Goal: Communication & Community: Answer question/provide support

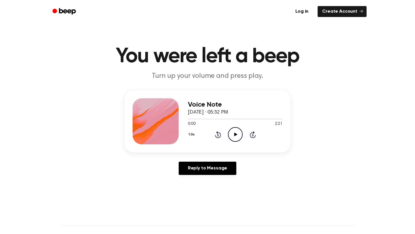
click at [350, 57] on h1 "You were left a beep" at bounding box center [207, 56] width 295 height 21
click at [237, 135] on icon "Play Audio" at bounding box center [235, 134] width 15 height 15
click at [235, 133] on icon "Pause Audio" at bounding box center [235, 134] width 15 height 15
click at [228, 144] on div "Voice Note September 4, 2025 · 05:32 PM 0:01 2:21 Your browser does not support…" at bounding box center [235, 121] width 95 height 46
click at [235, 134] on icon at bounding box center [235, 135] width 3 height 4
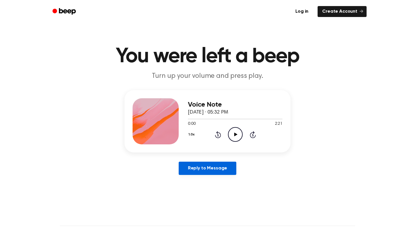
click at [216, 165] on link "Reply to Message" at bounding box center [208, 168] width 58 height 13
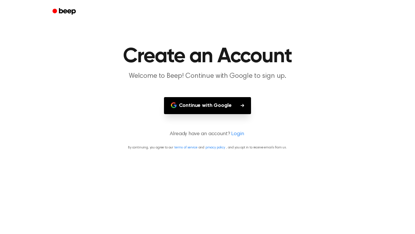
click at [230, 106] on button "Continue with Google" at bounding box center [207, 105] width 87 height 17
